Goal: Transaction & Acquisition: Purchase product/service

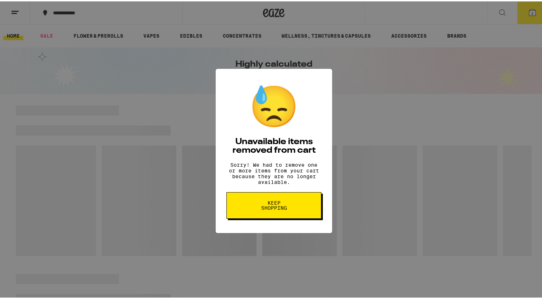
click at [254, 200] on button "Keep Shopping" at bounding box center [273, 204] width 95 height 27
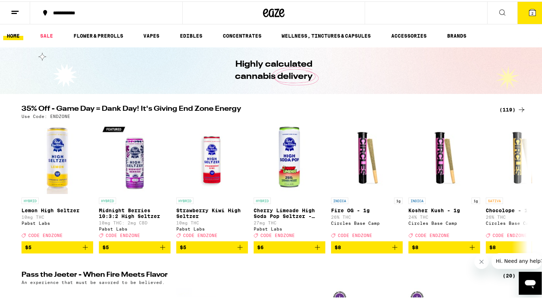
click at [531, 11] on span "2" at bounding box center [532, 12] width 2 height 4
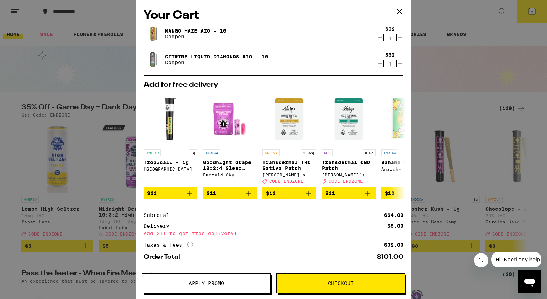
click at [400, 12] on icon at bounding box center [400, 11] width 4 height 4
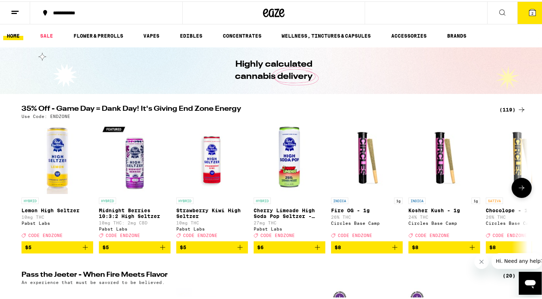
click at [517, 188] on icon at bounding box center [521, 186] width 9 height 9
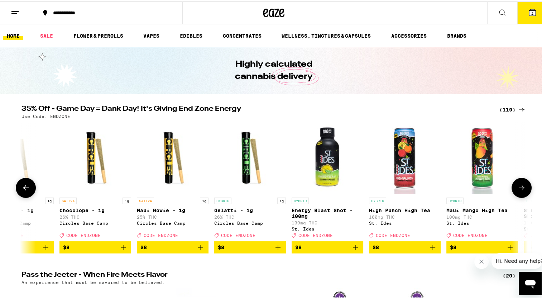
click at [517, 188] on icon at bounding box center [521, 186] width 9 height 9
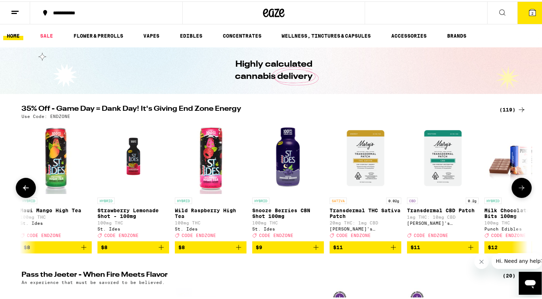
click at [517, 188] on icon at bounding box center [521, 186] width 9 height 9
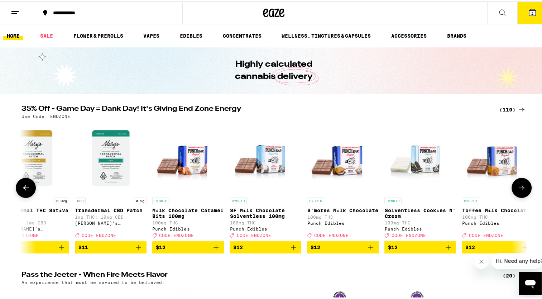
scroll to position [0, 1279]
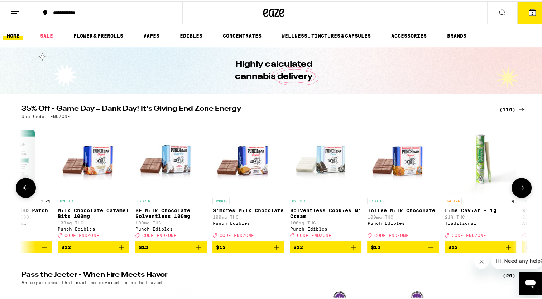
click at [517, 188] on icon at bounding box center [521, 186] width 9 height 9
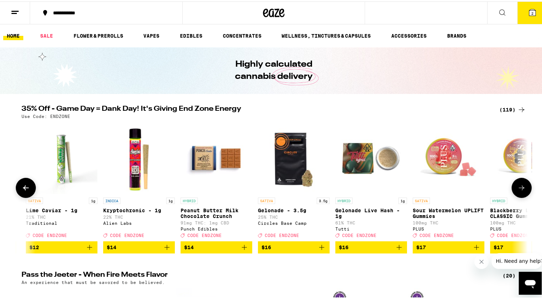
scroll to position [0, 1705]
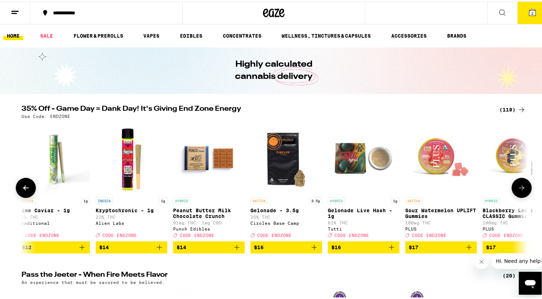
click at [517, 188] on icon at bounding box center [521, 186] width 9 height 9
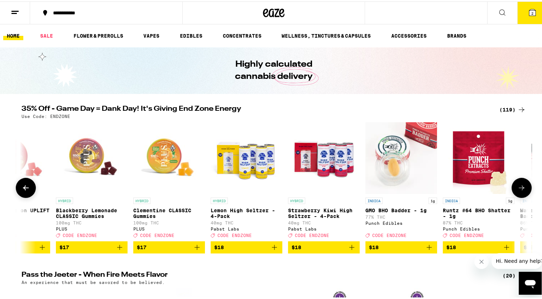
click at [517, 188] on icon at bounding box center [521, 186] width 9 height 9
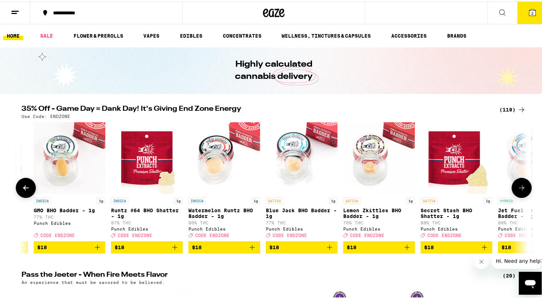
scroll to position [0, 2558]
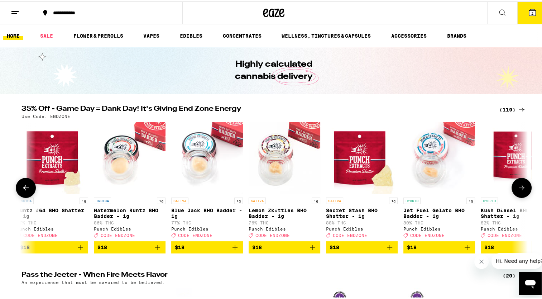
click at [517, 188] on icon at bounding box center [521, 186] width 9 height 9
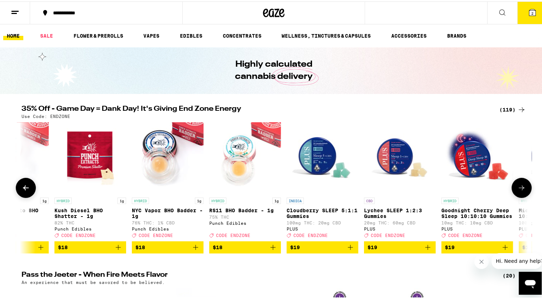
click at [517, 188] on icon at bounding box center [521, 186] width 9 height 9
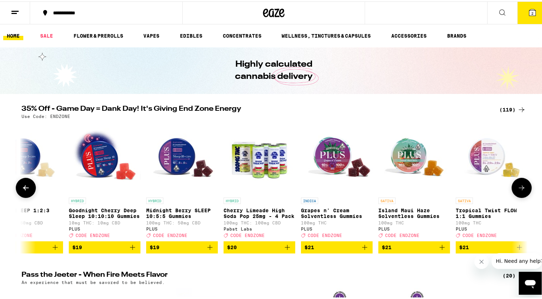
scroll to position [0, 3411]
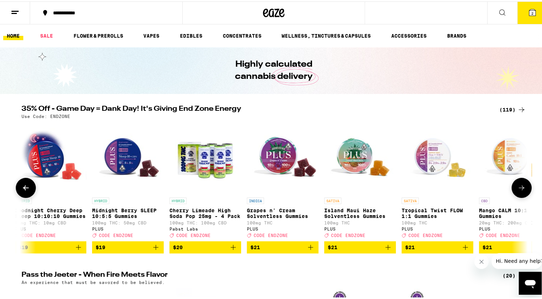
click at [517, 188] on icon at bounding box center [521, 186] width 9 height 9
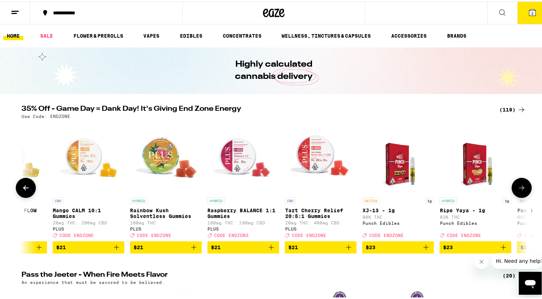
click at [517, 188] on icon at bounding box center [521, 186] width 9 height 9
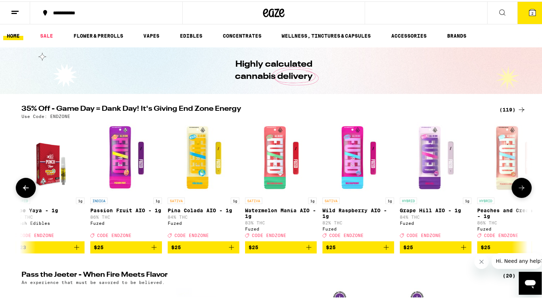
click at [517, 188] on icon at bounding box center [521, 186] width 9 height 9
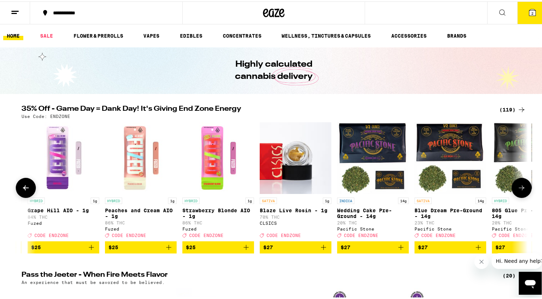
scroll to position [0, 4690]
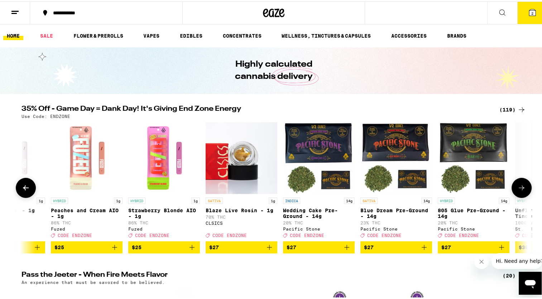
click at [517, 188] on icon at bounding box center [521, 186] width 9 height 9
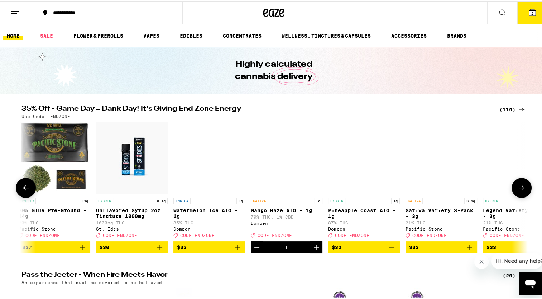
scroll to position [0, 5116]
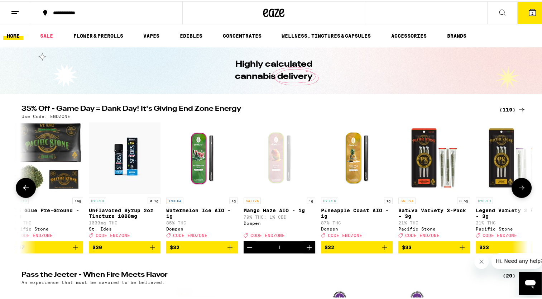
click at [525, 189] on button at bounding box center [521, 186] width 20 height 20
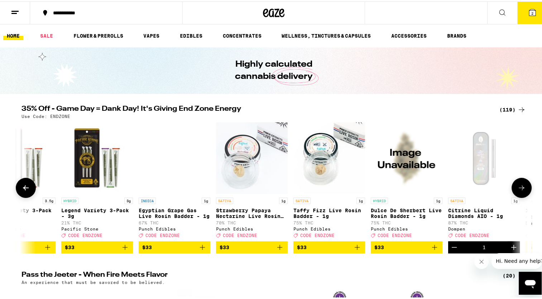
scroll to position [0, 5543]
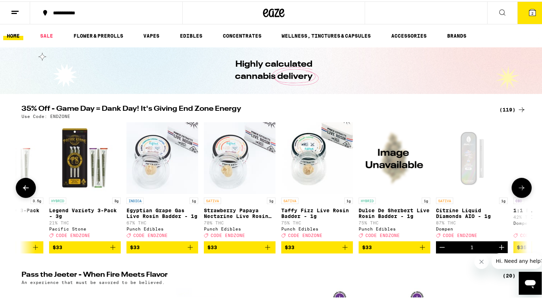
click at [525, 189] on button at bounding box center [521, 186] width 20 height 20
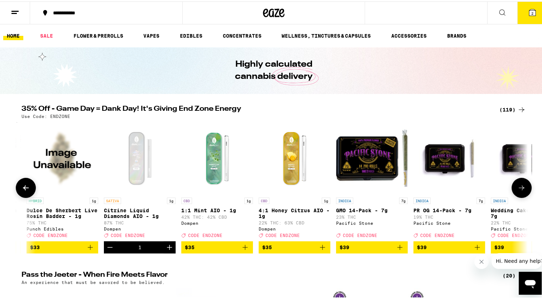
scroll to position [0, 5969]
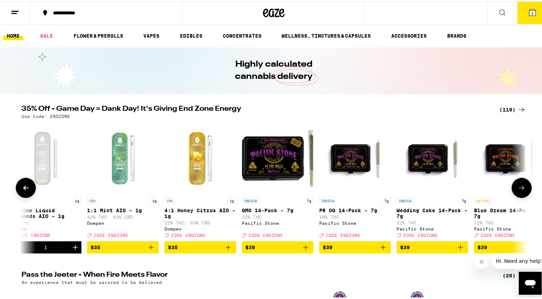
click at [25, 182] on button at bounding box center [26, 186] width 20 height 20
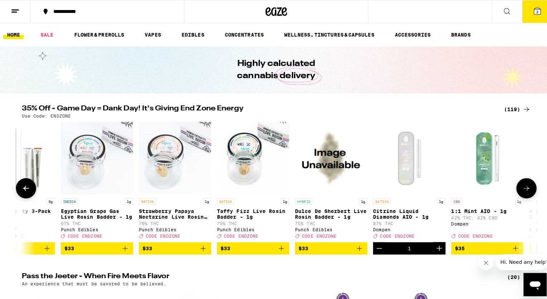
scroll to position [0, 5543]
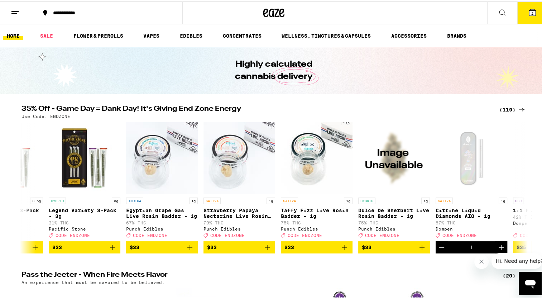
click at [529, 8] on icon at bounding box center [532, 11] width 6 height 6
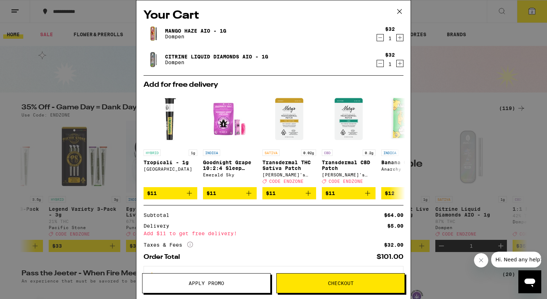
click at [377, 37] on icon "Decrement" at bounding box center [380, 37] width 6 height 9
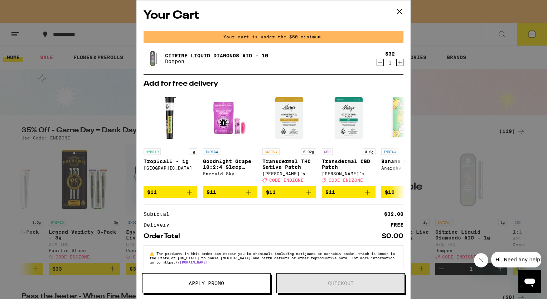
click at [378, 62] on button "Decrement" at bounding box center [380, 62] width 7 height 7
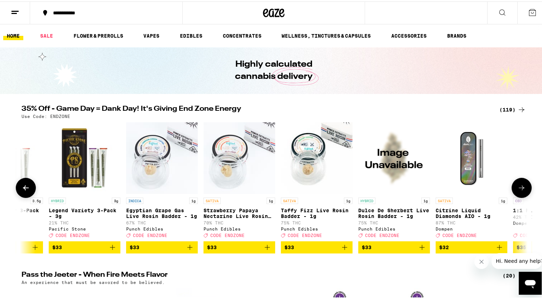
click at [466, 163] on img "Open page for Citrine Liquid Diamonds AIO - 1g from Dompen" at bounding box center [472, 157] width 72 height 72
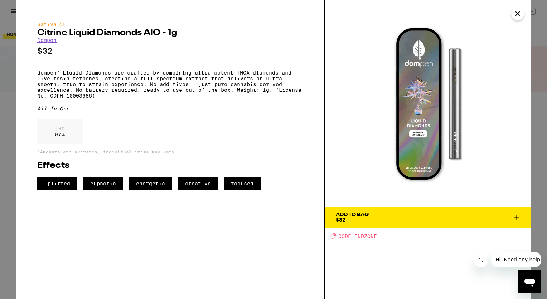
click at [515, 216] on icon at bounding box center [516, 217] width 9 height 9
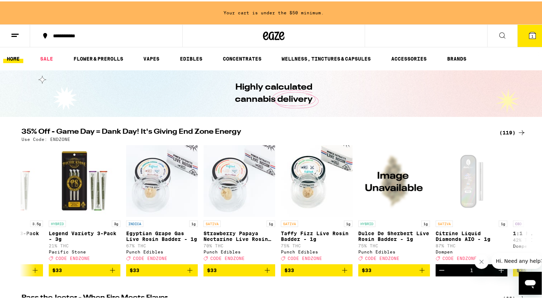
click at [528, 30] on icon at bounding box center [532, 34] width 9 height 9
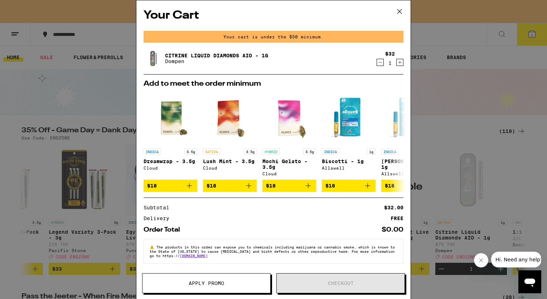
click at [453, 72] on div "Your Cart Your cart is under the $50 minimum. Citrine Liquid Diamonds AIO - 1g …" at bounding box center [273, 149] width 547 height 299
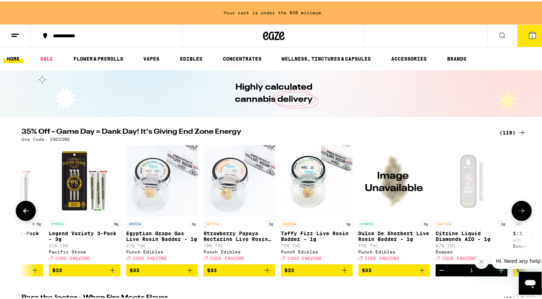
click at [18, 213] on button at bounding box center [26, 209] width 20 height 20
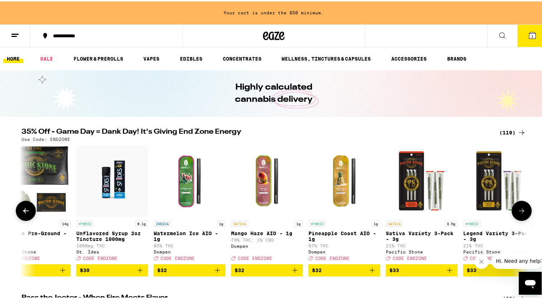
scroll to position [0, 5117]
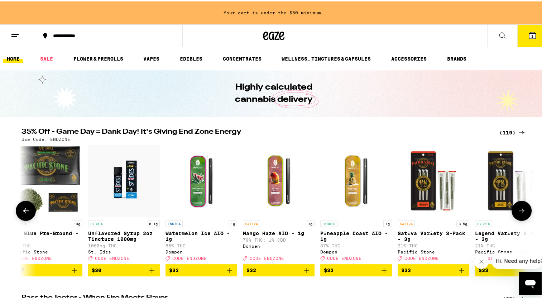
click at [186, 171] on img "Open page for Watermelon Ice AIO - 1g from Dompen" at bounding box center [201, 180] width 72 height 72
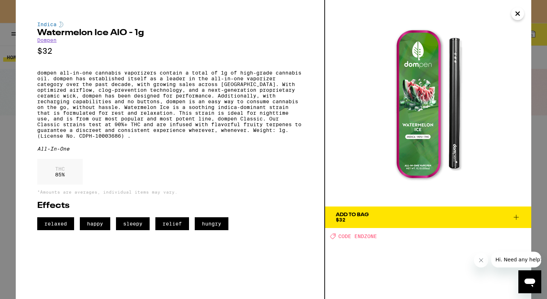
click at [516, 221] on icon at bounding box center [516, 217] width 9 height 9
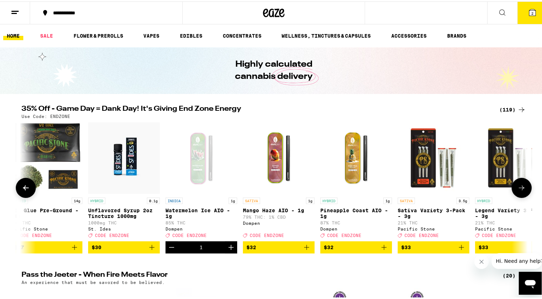
click at [521, 187] on icon at bounding box center [521, 186] width 9 height 9
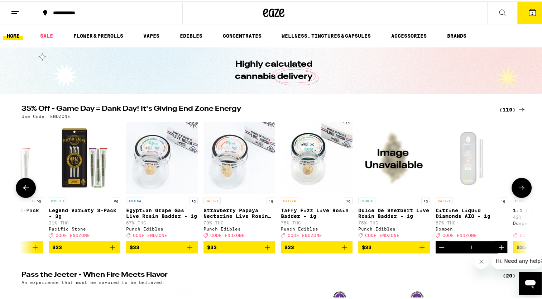
click at [521, 187] on icon at bounding box center [521, 186] width 9 height 9
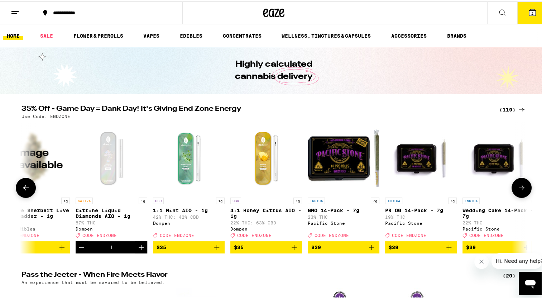
scroll to position [0, 5970]
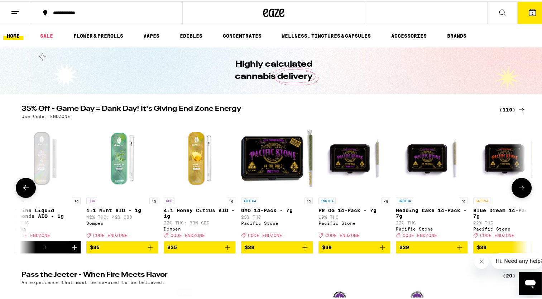
click at [521, 187] on icon at bounding box center [521, 186] width 9 height 9
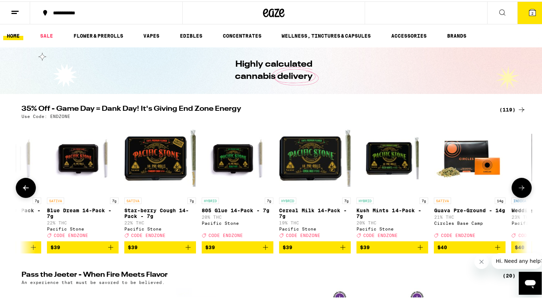
click at [521, 187] on icon at bounding box center [521, 186] width 9 height 9
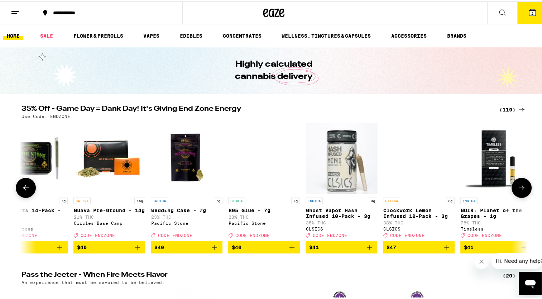
scroll to position [0, 6822]
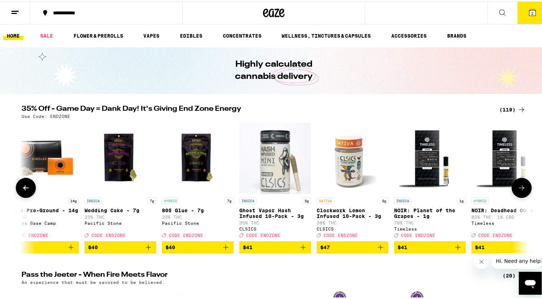
click at [521, 187] on icon at bounding box center [521, 186] width 9 height 9
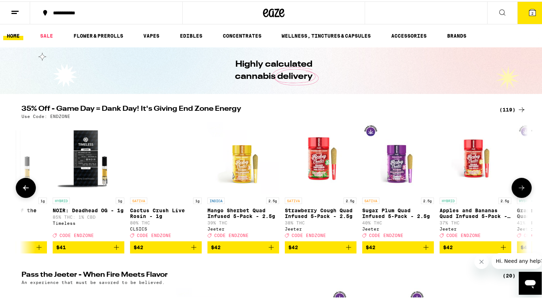
scroll to position [0, 7249]
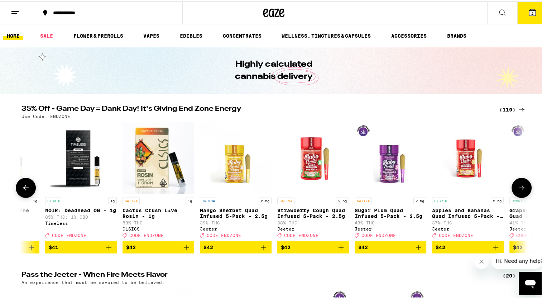
click at [521, 187] on icon at bounding box center [521, 186] width 9 height 9
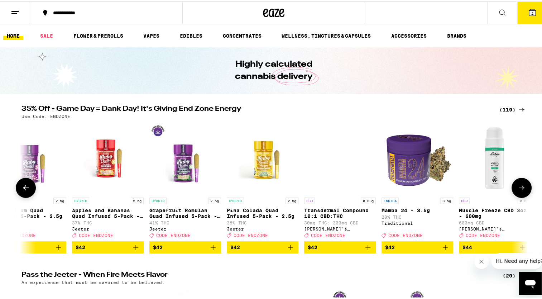
scroll to position [0, 7675]
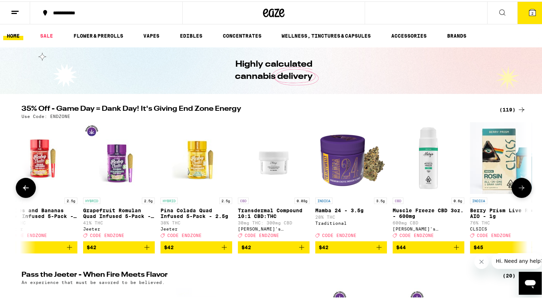
click at [521, 187] on icon at bounding box center [521, 186] width 9 height 9
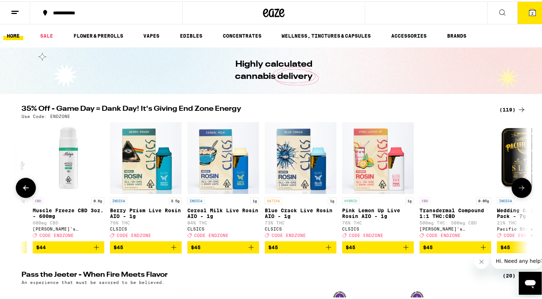
scroll to position [0, 8101]
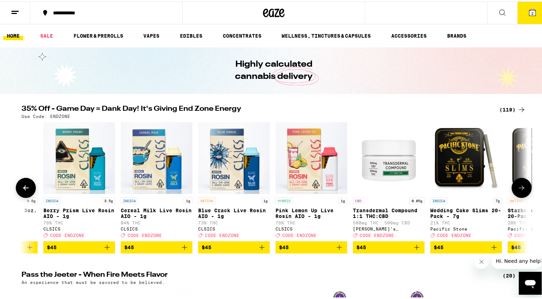
click at [521, 187] on icon at bounding box center [521, 186] width 9 height 9
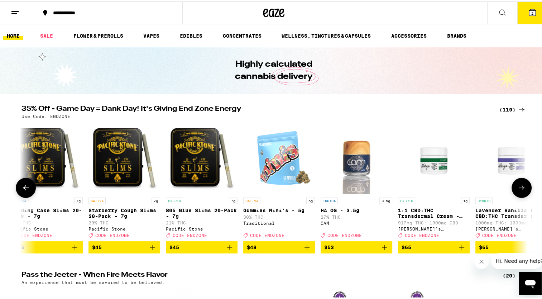
scroll to position [0, 8528]
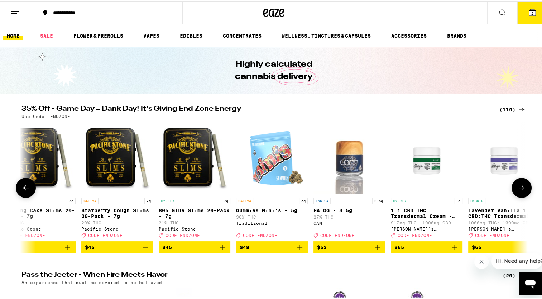
click at [521, 187] on icon at bounding box center [521, 186] width 9 height 9
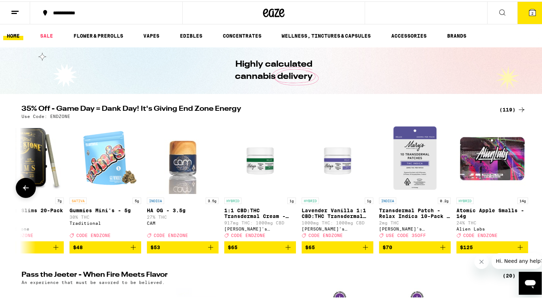
scroll to position [0, 8702]
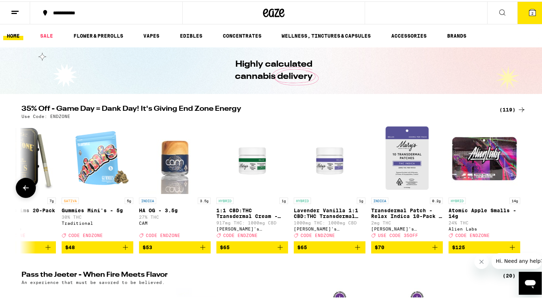
click at [521, 187] on div at bounding box center [521, 186] width 20 height 20
click at [23, 188] on icon at bounding box center [25, 186] width 9 height 9
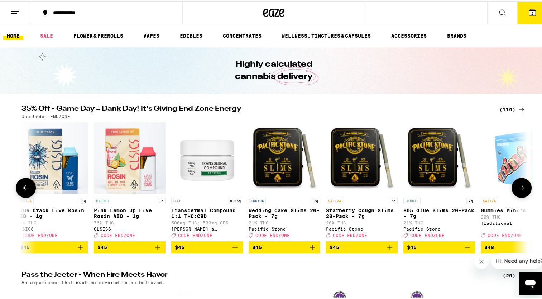
scroll to position [0, 8276]
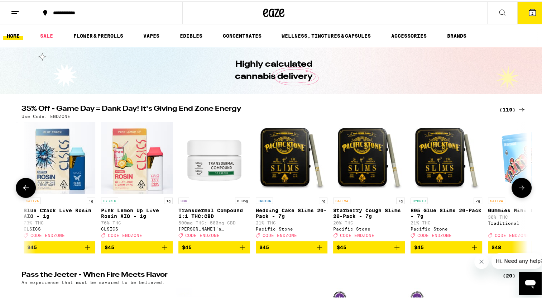
click at [23, 188] on icon at bounding box center [25, 186] width 9 height 9
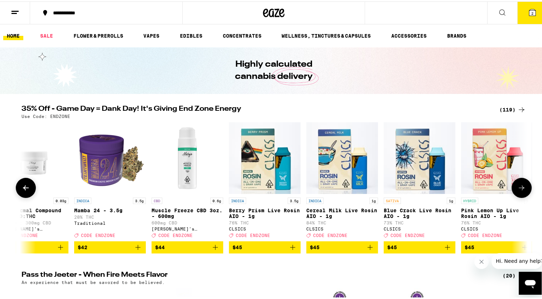
scroll to position [0, 7850]
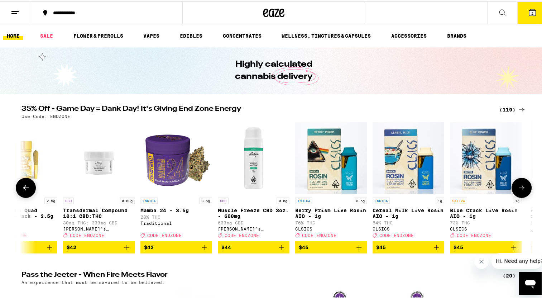
click at [23, 188] on icon at bounding box center [25, 186] width 9 height 9
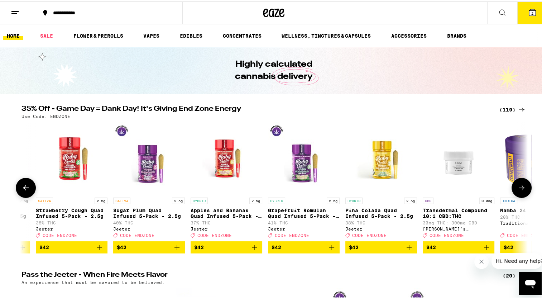
scroll to position [0, 7424]
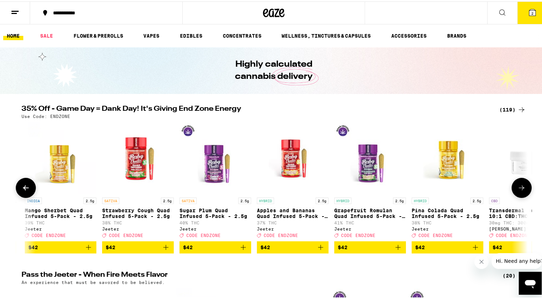
click at [23, 188] on icon at bounding box center [25, 186] width 9 height 9
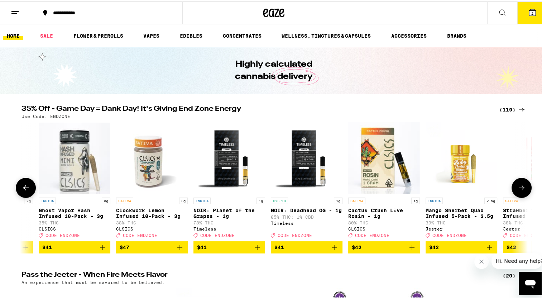
scroll to position [0, 6998]
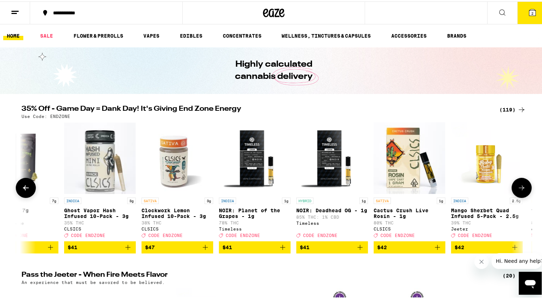
click at [23, 188] on icon at bounding box center [25, 186] width 9 height 9
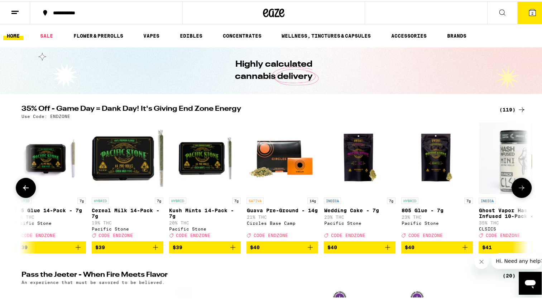
scroll to position [0, 6572]
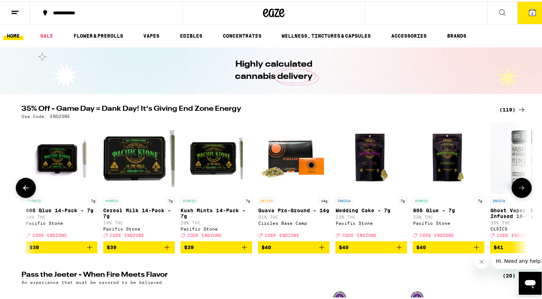
click at [23, 188] on icon at bounding box center [25, 186] width 9 height 9
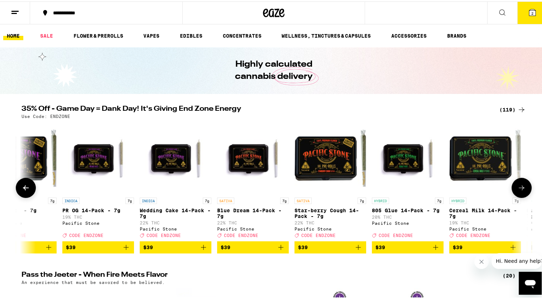
click at [23, 188] on icon at bounding box center [25, 186] width 9 height 9
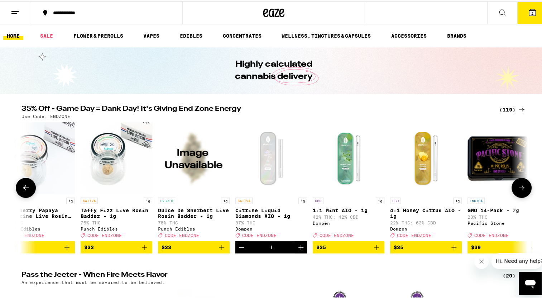
scroll to position [0, 5737]
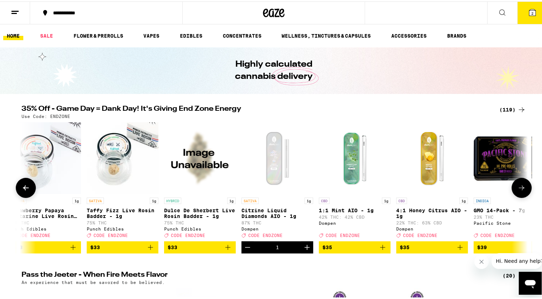
click at [304, 248] on icon "Increment" at bounding box center [306, 245] width 5 height 5
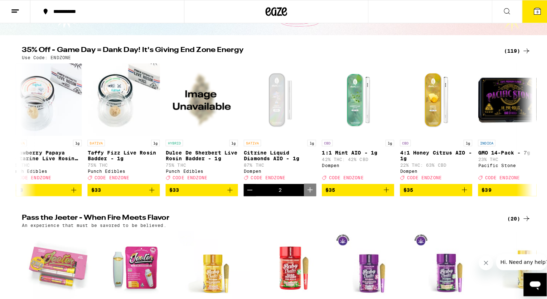
scroll to position [0, 0]
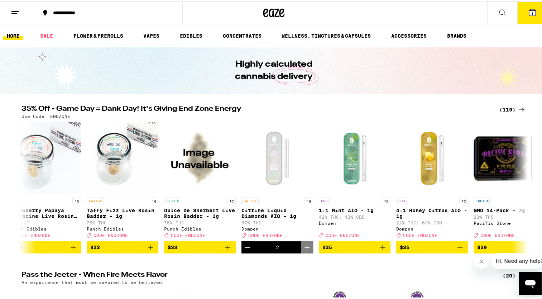
click at [523, 5] on button "3" at bounding box center [532, 11] width 30 height 22
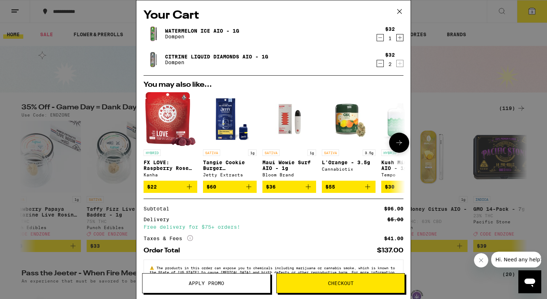
click at [394, 138] on button at bounding box center [399, 143] width 20 height 20
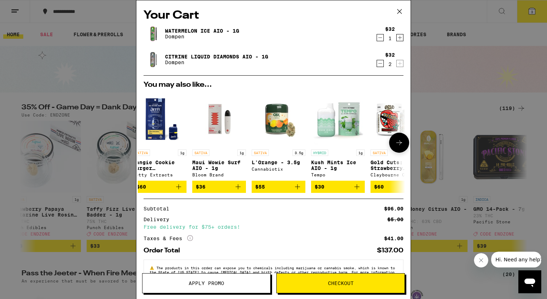
click at [394, 138] on button at bounding box center [399, 143] width 20 height 20
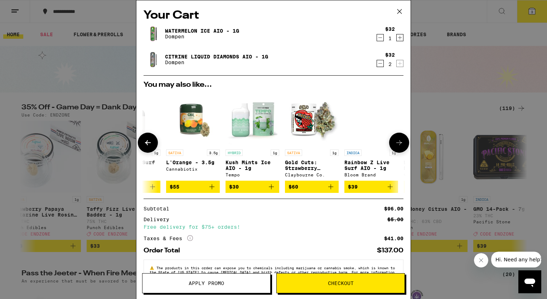
click at [394, 138] on button at bounding box center [399, 143] width 20 height 20
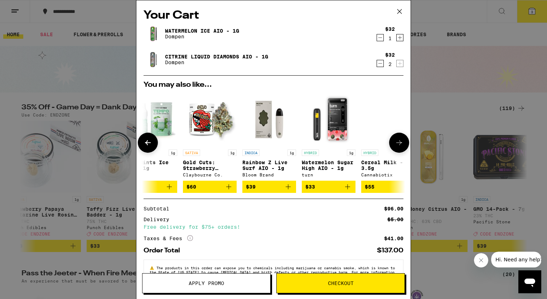
click at [394, 138] on button at bounding box center [399, 143] width 20 height 20
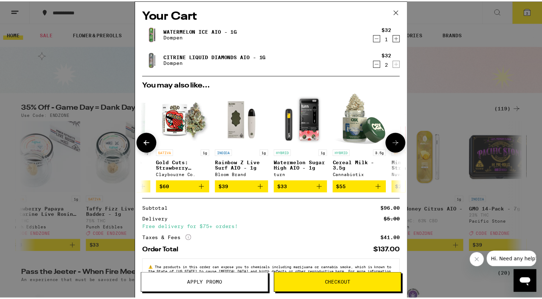
scroll to position [0, 340]
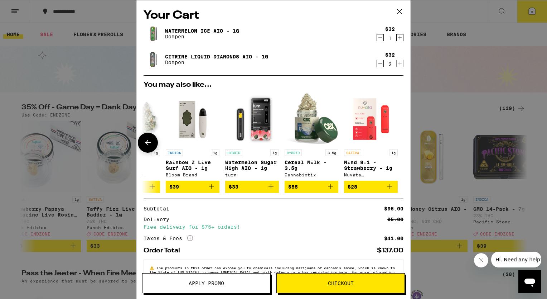
click at [394, 138] on div at bounding box center [399, 143] width 20 height 20
drag, startPoint x: 394, startPoint y: 138, endPoint x: 396, endPoint y: 0, distance: 137.9
click at [394, 138] on div at bounding box center [399, 143] width 20 height 20
click at [204, 284] on span "Apply Promo" at bounding box center [206, 282] width 35 height 5
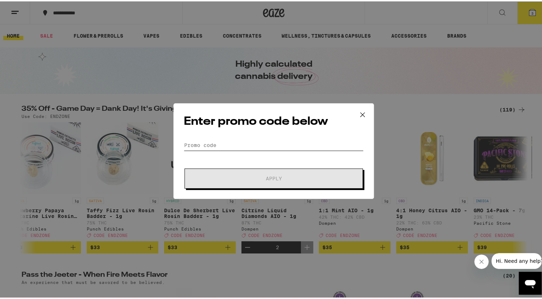
click at [192, 142] on input "Promo Code" at bounding box center [274, 143] width 180 height 11
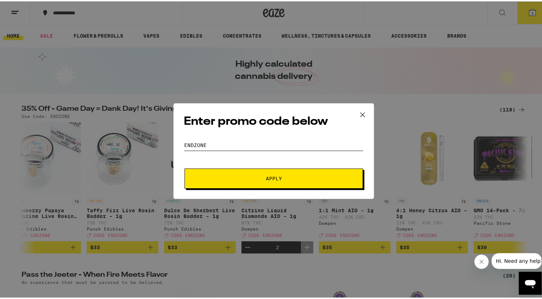
type input "endzone"
click at [228, 173] on button "Apply" at bounding box center [273, 177] width 178 height 20
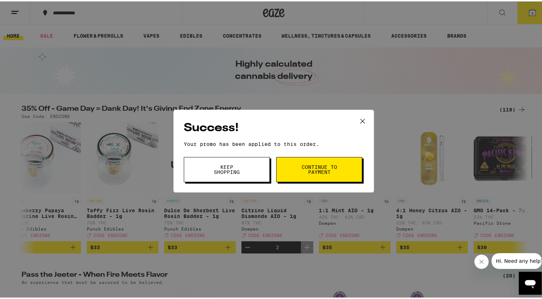
click at [301, 167] on span "Continue to payment" at bounding box center [319, 168] width 37 height 10
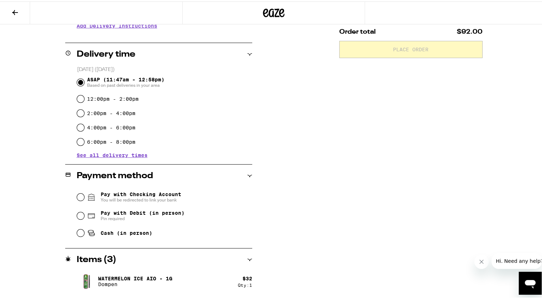
scroll to position [172, 0]
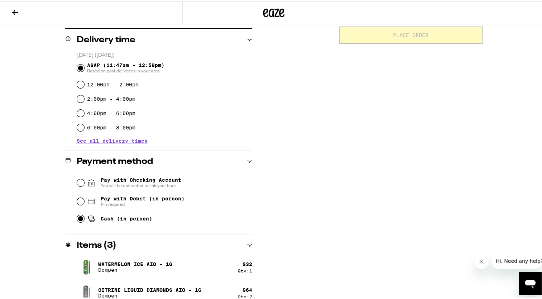
click at [77, 217] on input "Cash (in person)" at bounding box center [80, 216] width 7 height 7
radio input "true"
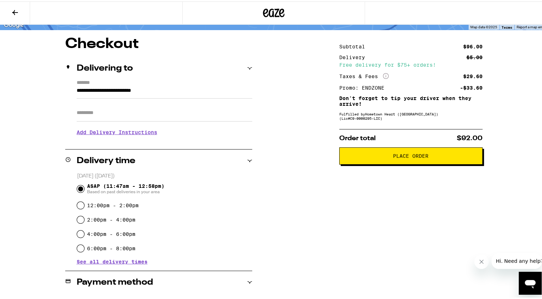
scroll to position [37, 0]
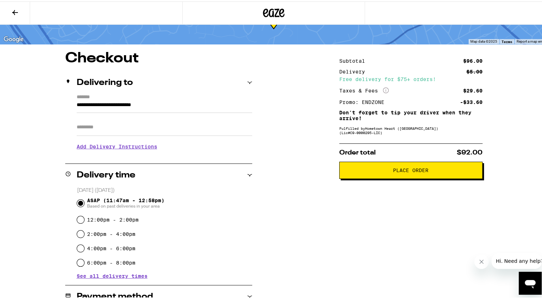
click at [405, 171] on span "Place Order" at bounding box center [410, 168] width 35 height 5
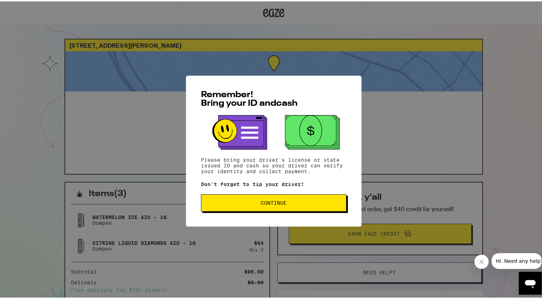
click at [221, 200] on span "Continue" at bounding box center [273, 201] width 133 height 5
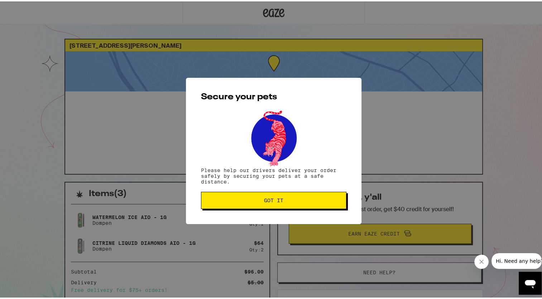
click at [255, 196] on button "Got it" at bounding box center [273, 198] width 145 height 17
